Goal: Manage account settings

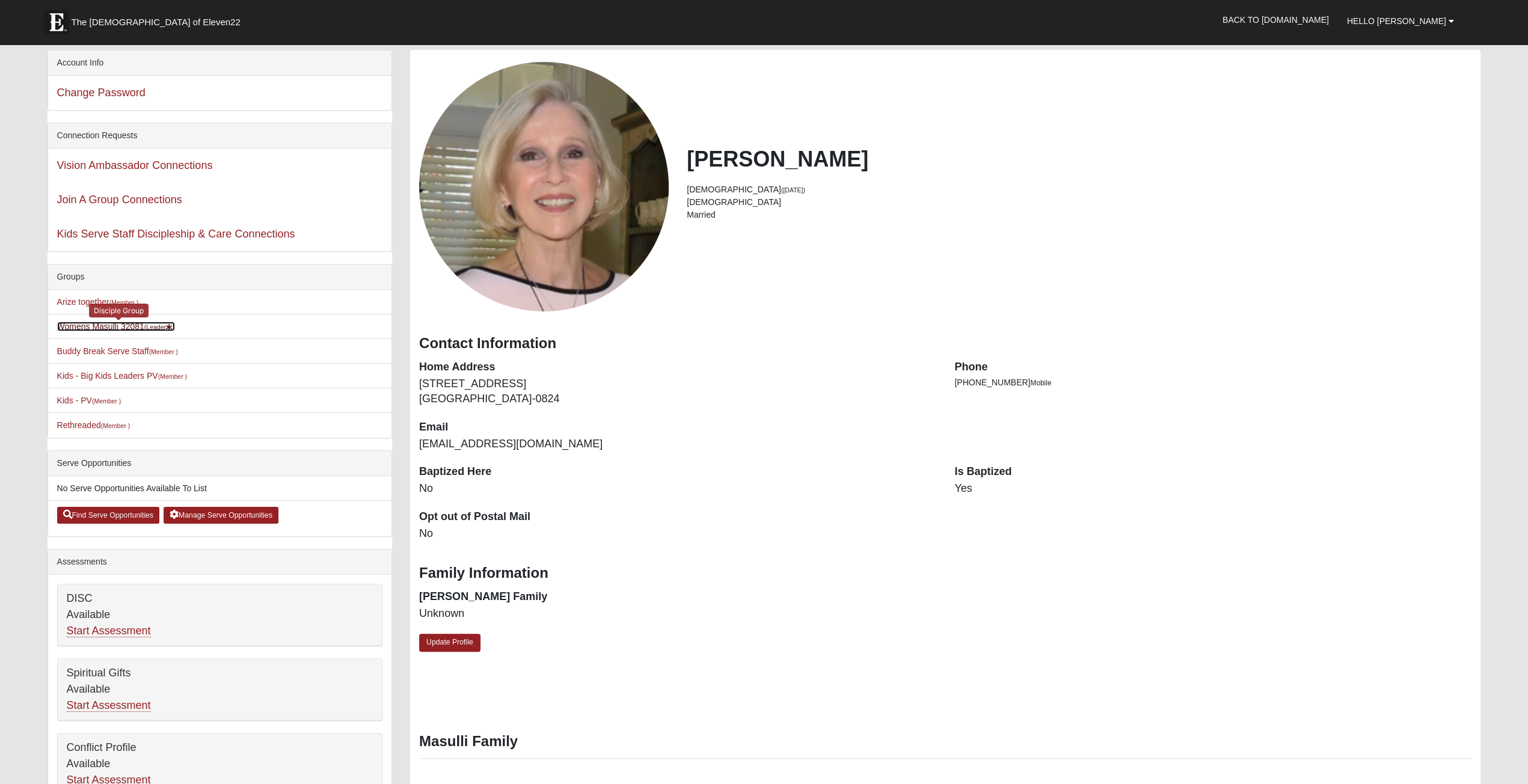
click at [102, 326] on link "Womens Masulli 32081 (Leader )" at bounding box center [116, 326] width 118 height 9
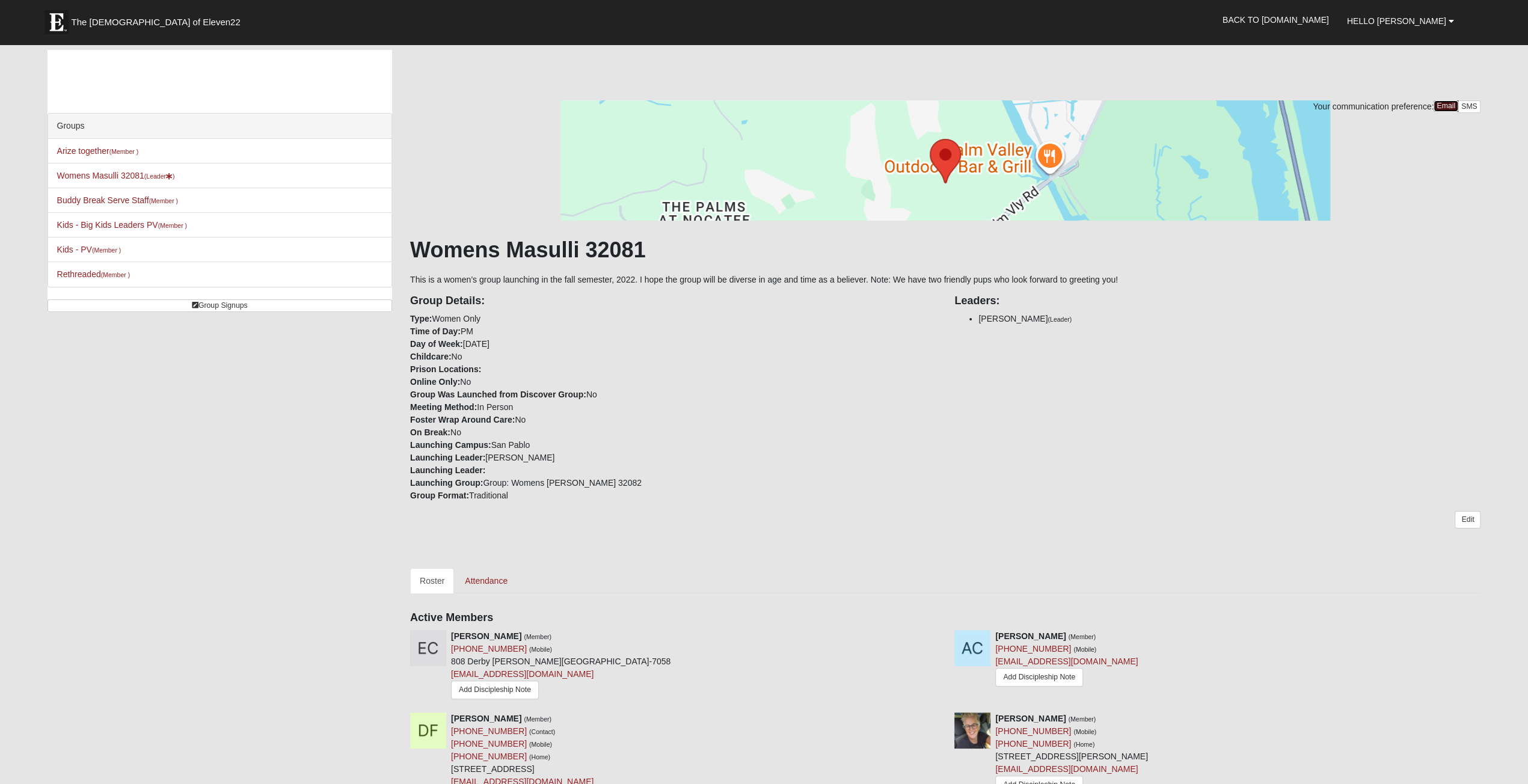
click at [1442, 109] on link "Email" at bounding box center [1446, 106] width 24 height 11
click at [1466, 104] on link "SMS" at bounding box center [1469, 107] width 24 height 13
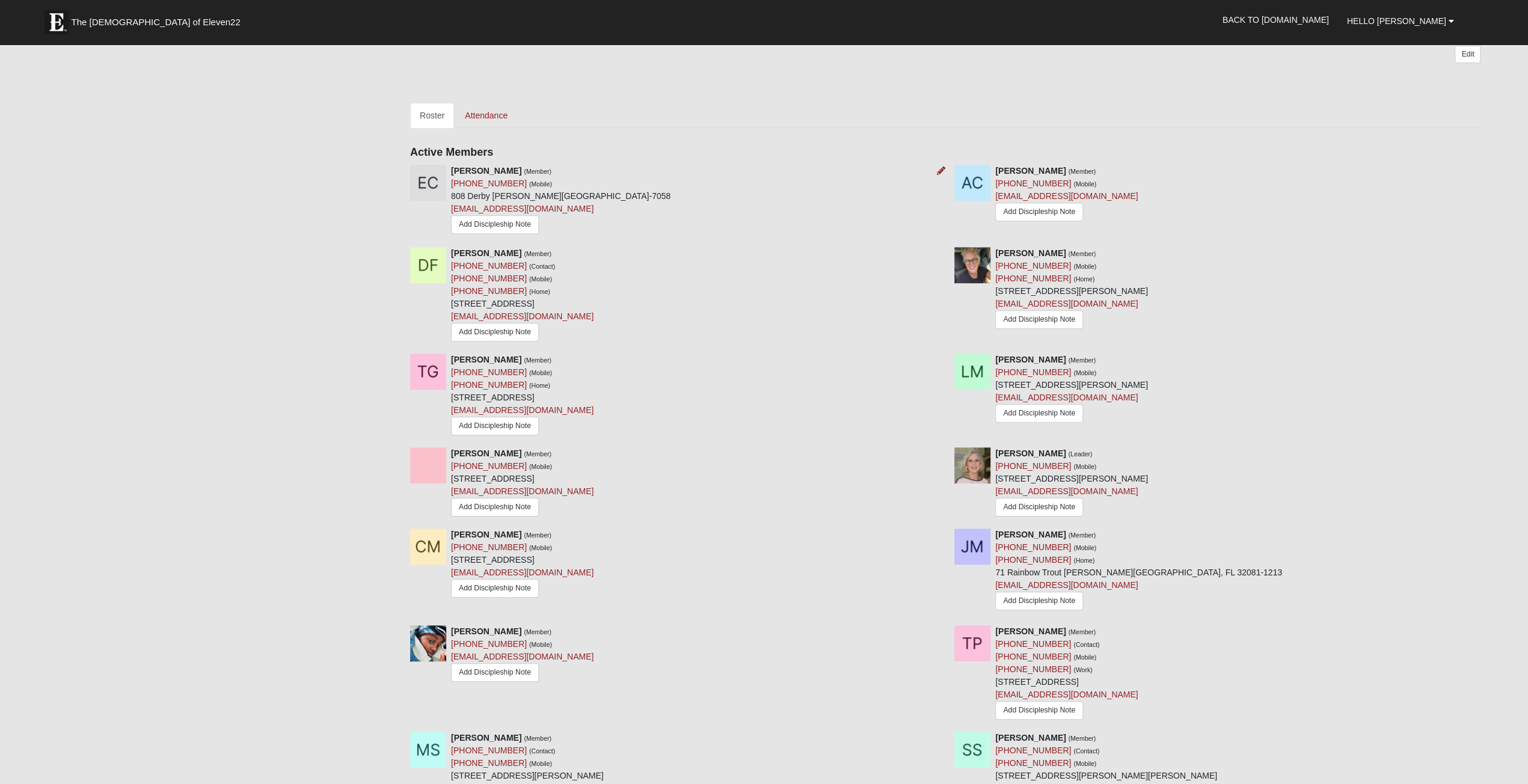
scroll to position [466, 0]
